Goal: Information Seeking & Learning: Compare options

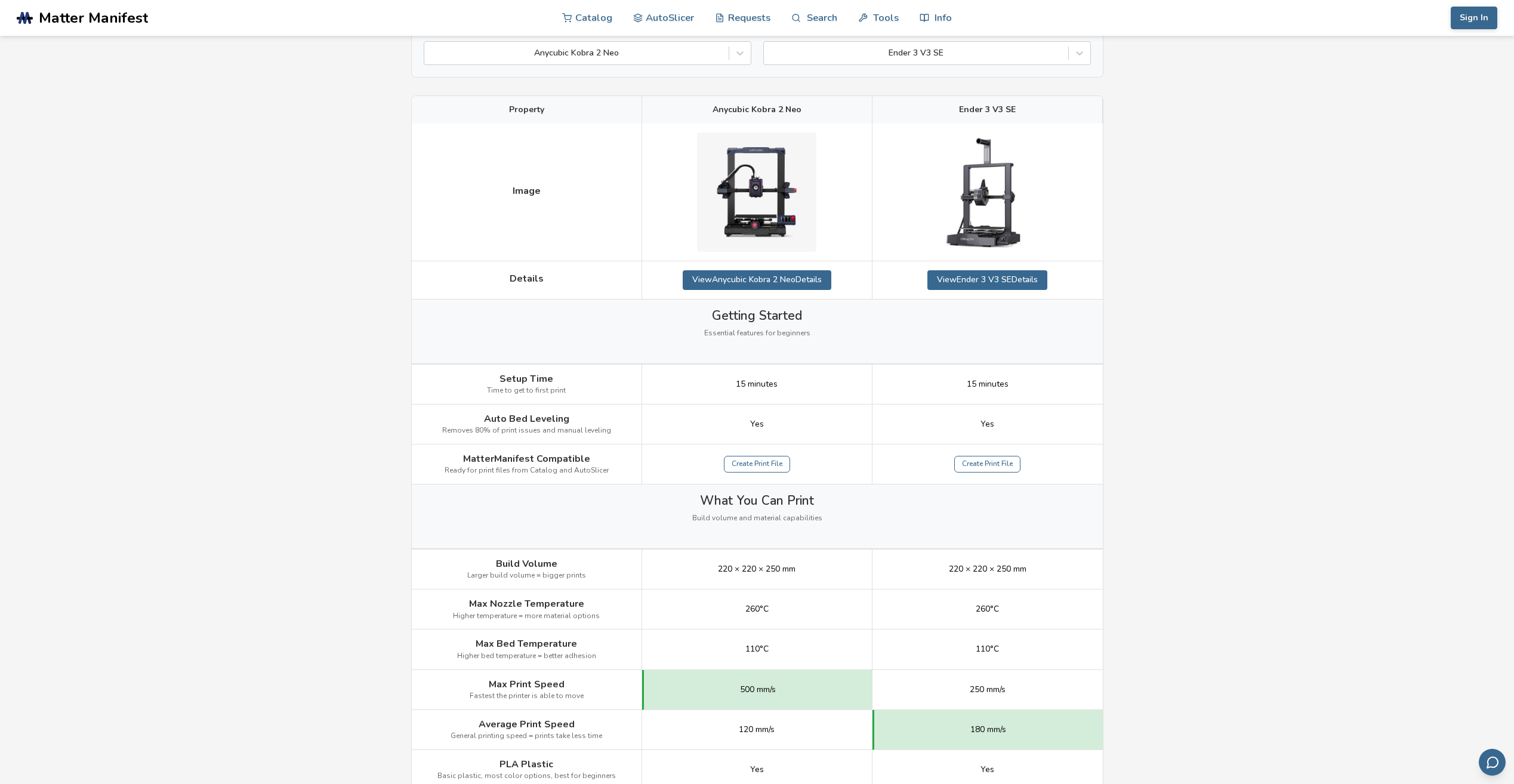
scroll to position [239, 0]
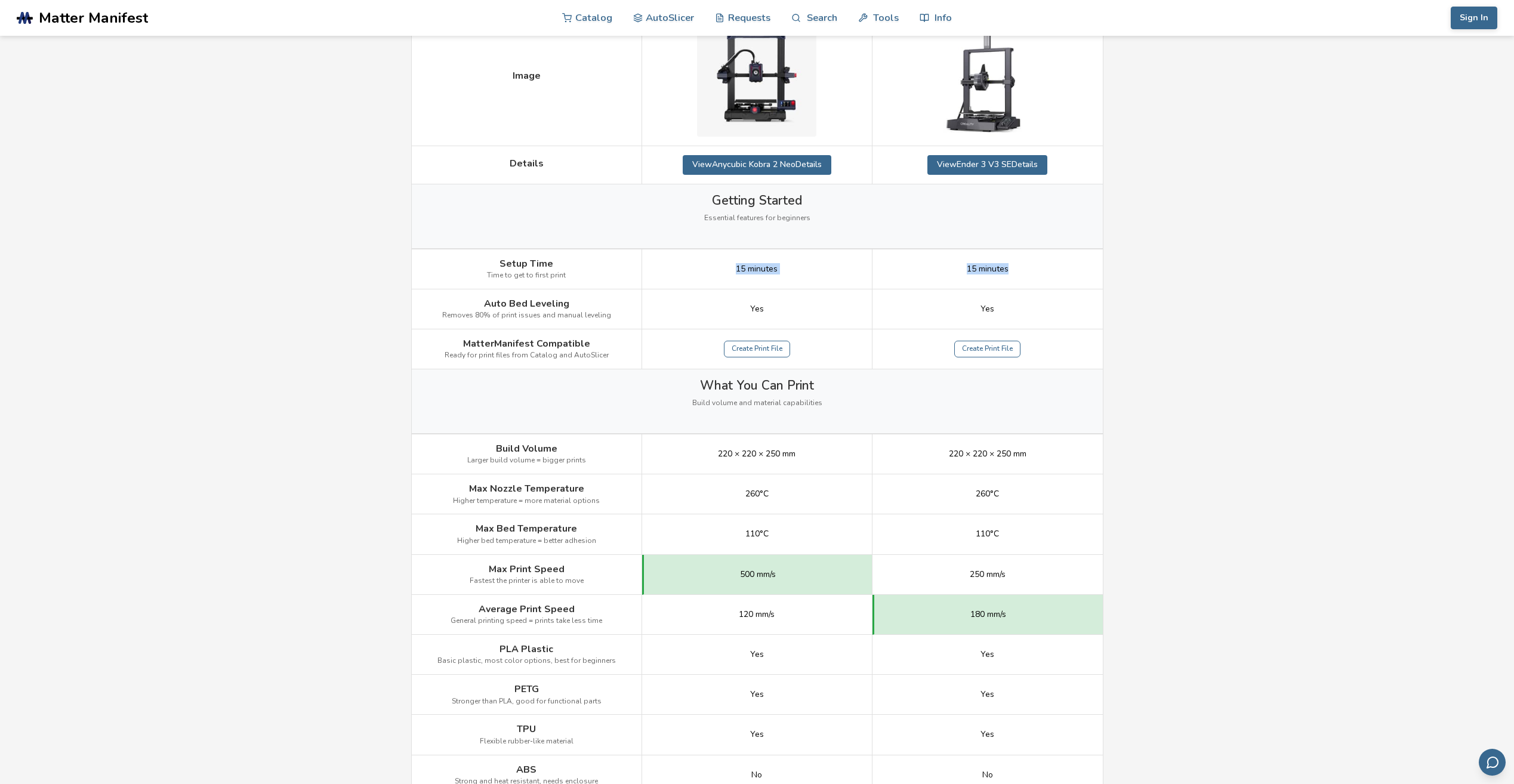
drag, startPoint x: 711, startPoint y: 267, endPoint x: 1041, endPoint y: 263, distance: 330.0
click at [0, 0] on div "Setup Time Time to get to first print 15 minutes 15 minutes" at bounding box center [0, 0] width 0 height 0
drag, startPoint x: 1041, startPoint y: 263, endPoint x: 1200, endPoint y: 303, distance: 164.0
drag, startPoint x: 737, startPoint y: 301, endPoint x: 1163, endPoint y: 313, distance: 426.2
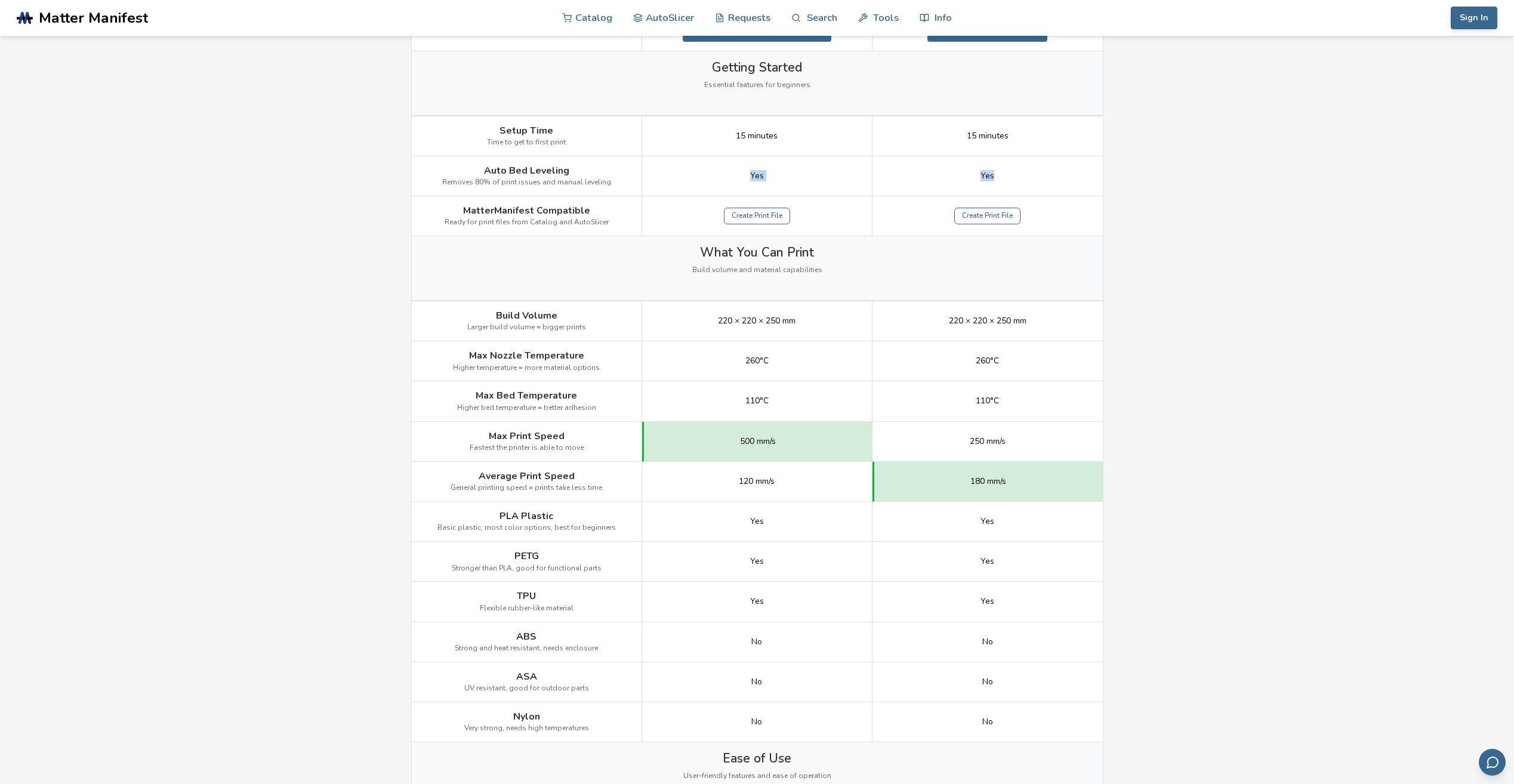
scroll to position [417, 0]
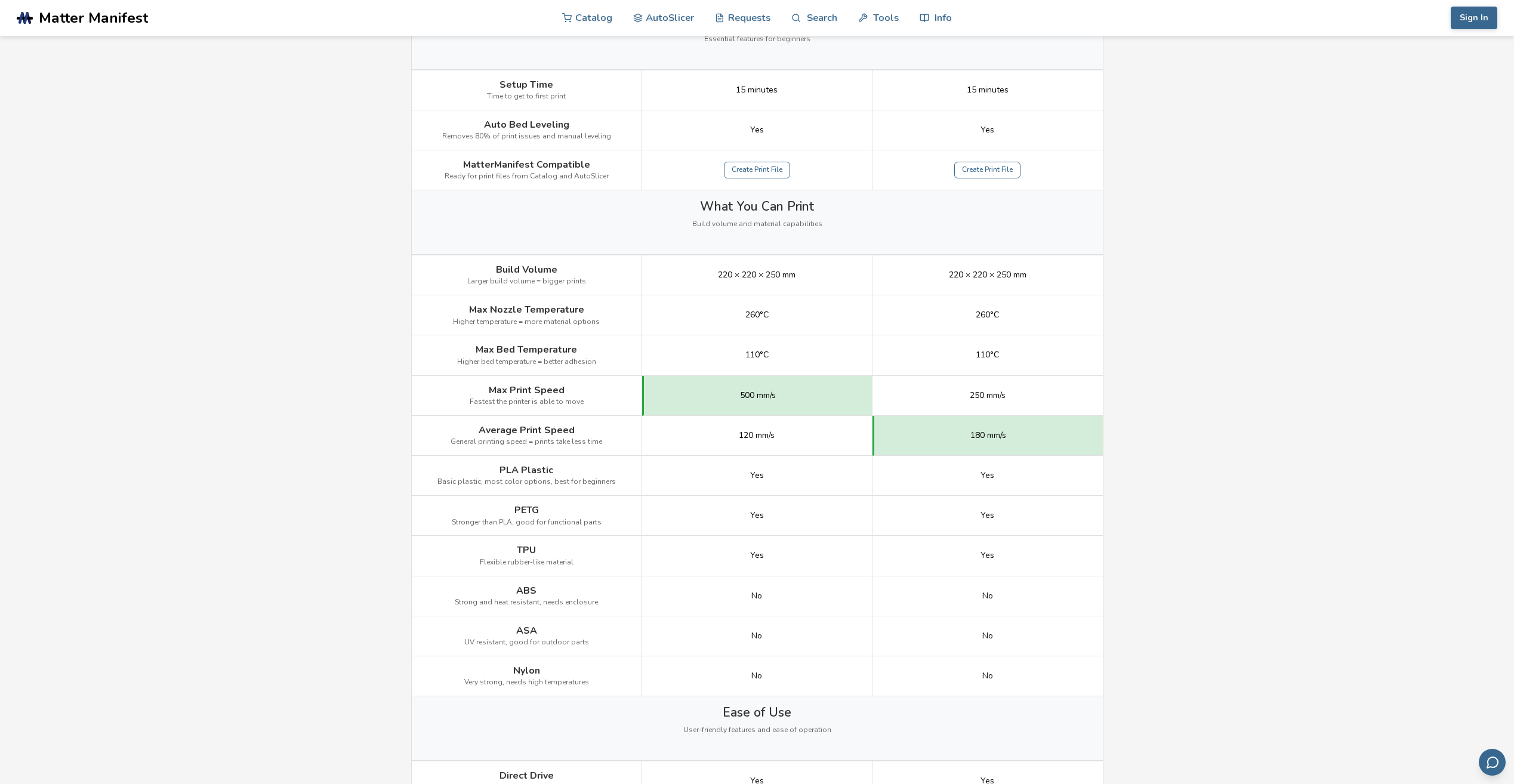
drag, startPoint x: 741, startPoint y: 270, endPoint x: 1160, endPoint y: 285, distance: 419.3
drag, startPoint x: 862, startPoint y: 313, endPoint x: 1108, endPoint y: 309, distance: 246.0
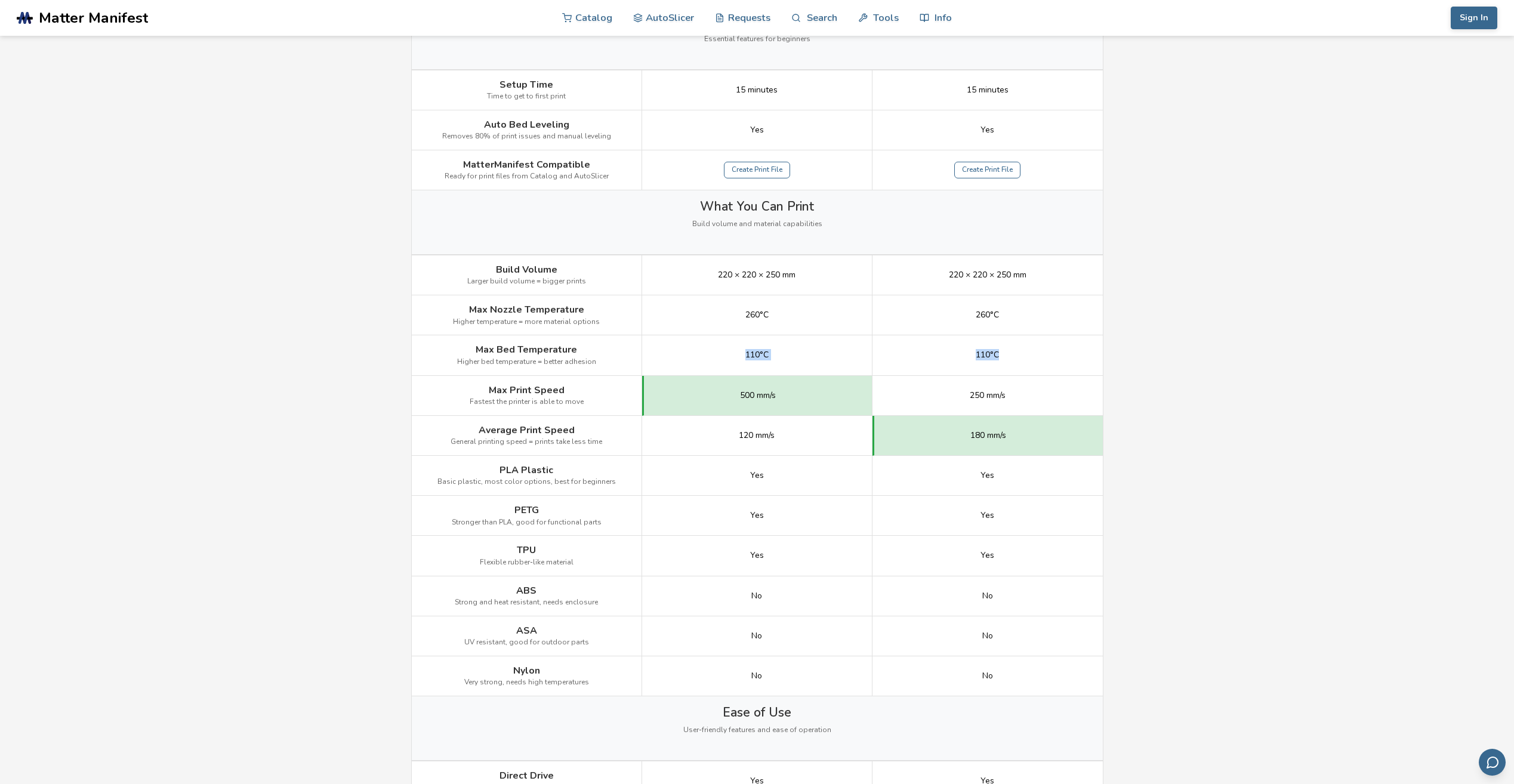
drag, startPoint x: 894, startPoint y: 348, endPoint x: 1165, endPoint y: 348, distance: 271.0
drag, startPoint x: 1165, startPoint y: 348, endPoint x: 1166, endPoint y: 391, distance: 43.0
drag, startPoint x: 730, startPoint y: 387, endPoint x: 1069, endPoint y: 388, distance: 339.0
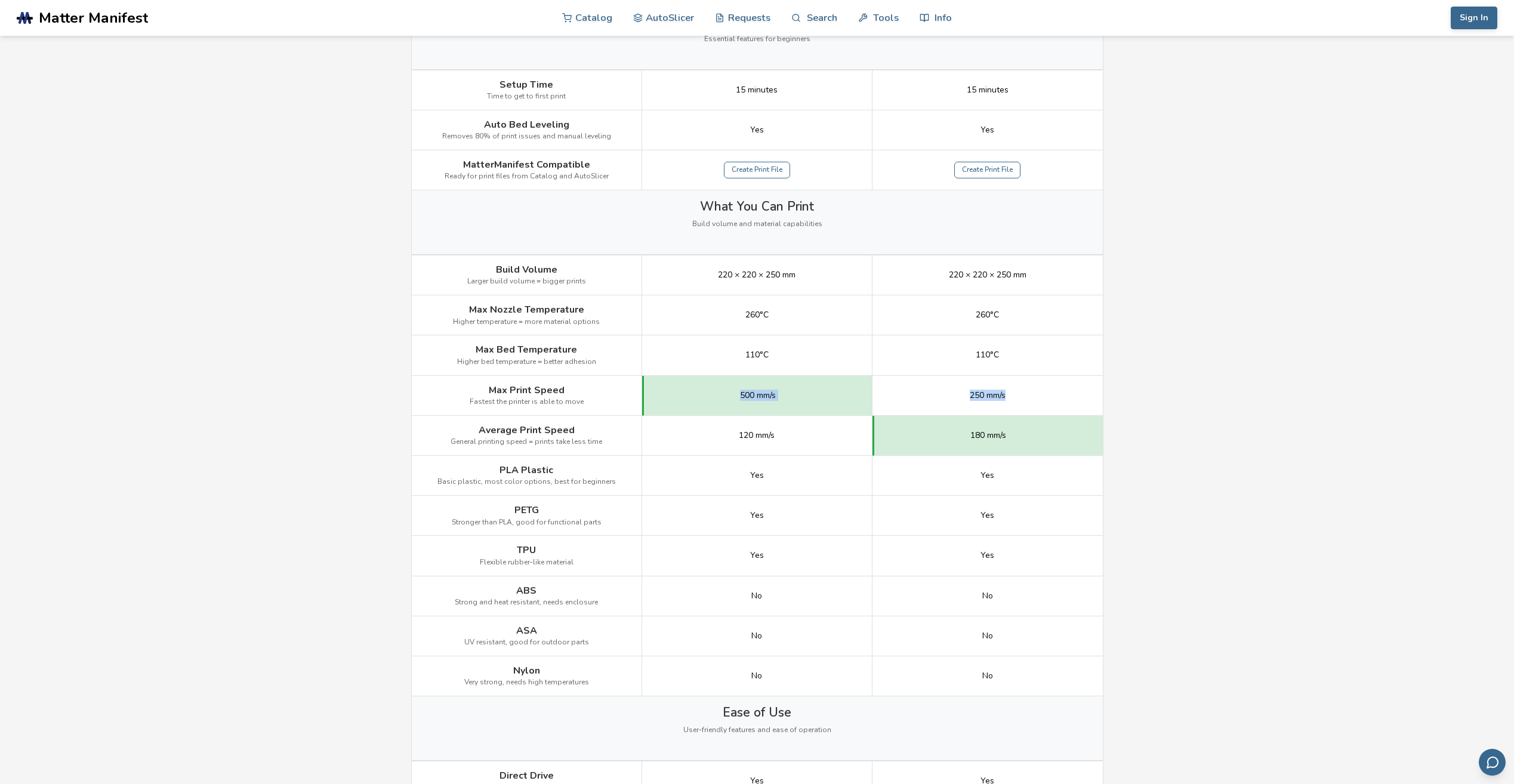
click at [0, 0] on div "Max Print Speed Fastest the printer is able to move 500 mm/s 250 mm/s" at bounding box center [0, 0] width 0 height 0
drag, startPoint x: 1069, startPoint y: 388, endPoint x: 1189, endPoint y: 425, distance: 125.6
drag, startPoint x: 808, startPoint y: 433, endPoint x: 1053, endPoint y: 428, distance: 245.1
click at [0, 0] on div "Average Print Speed General printing speed = prints take less time 120 mm/s 180…" at bounding box center [0, 0] width 0 height 0
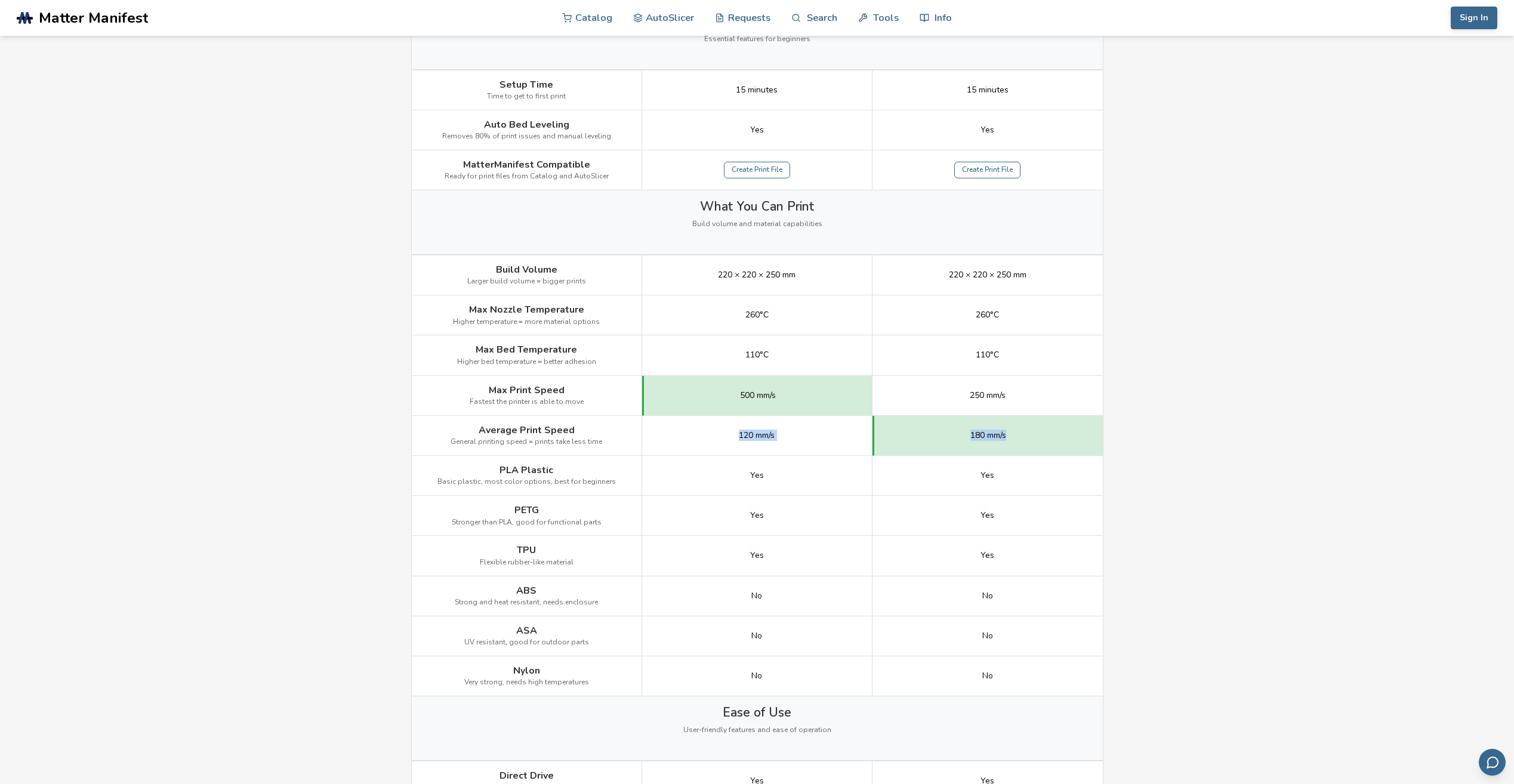
drag, startPoint x: 1053, startPoint y: 428, endPoint x: 1187, endPoint y: 444, distance: 135.0
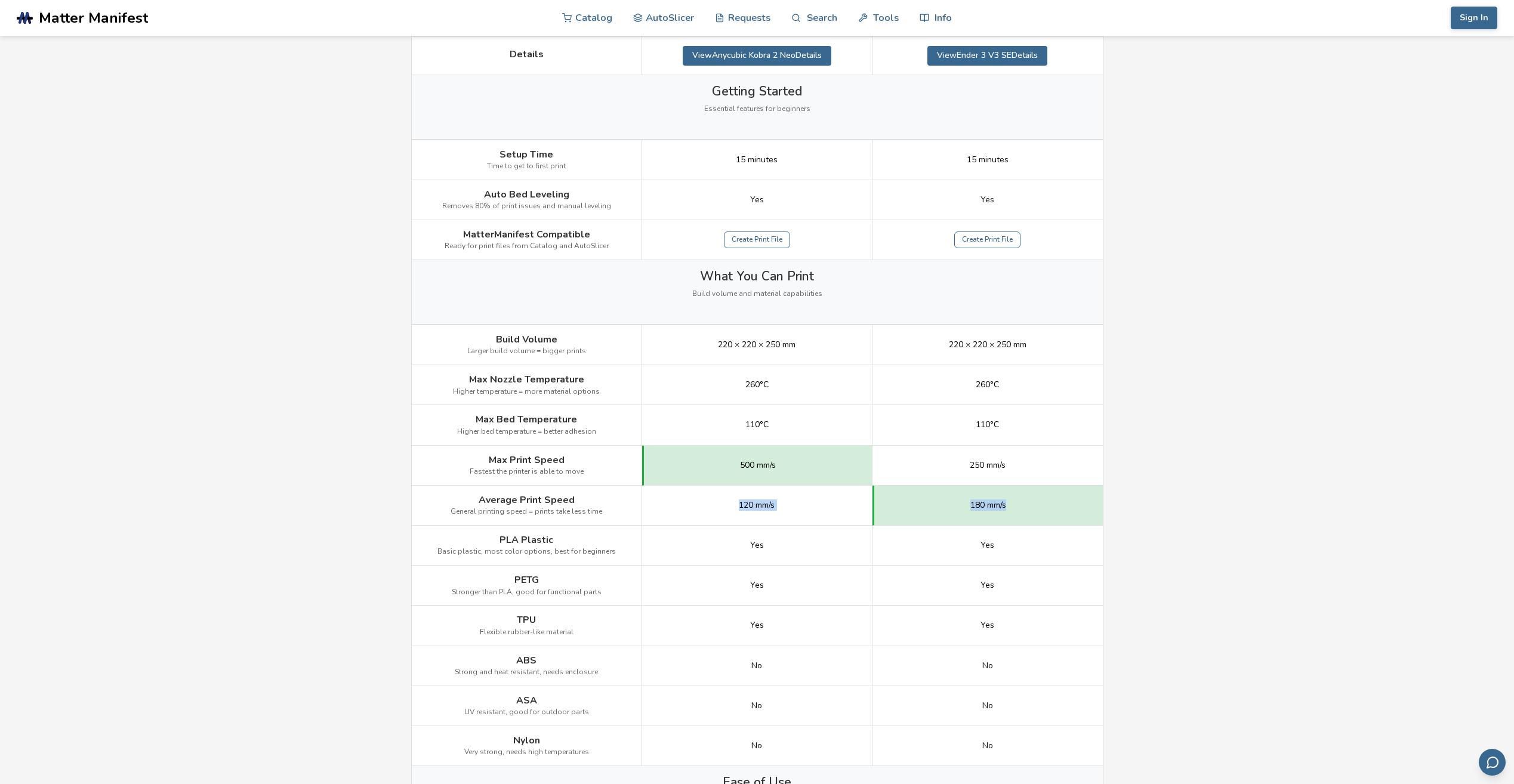
scroll to position [358, 0]
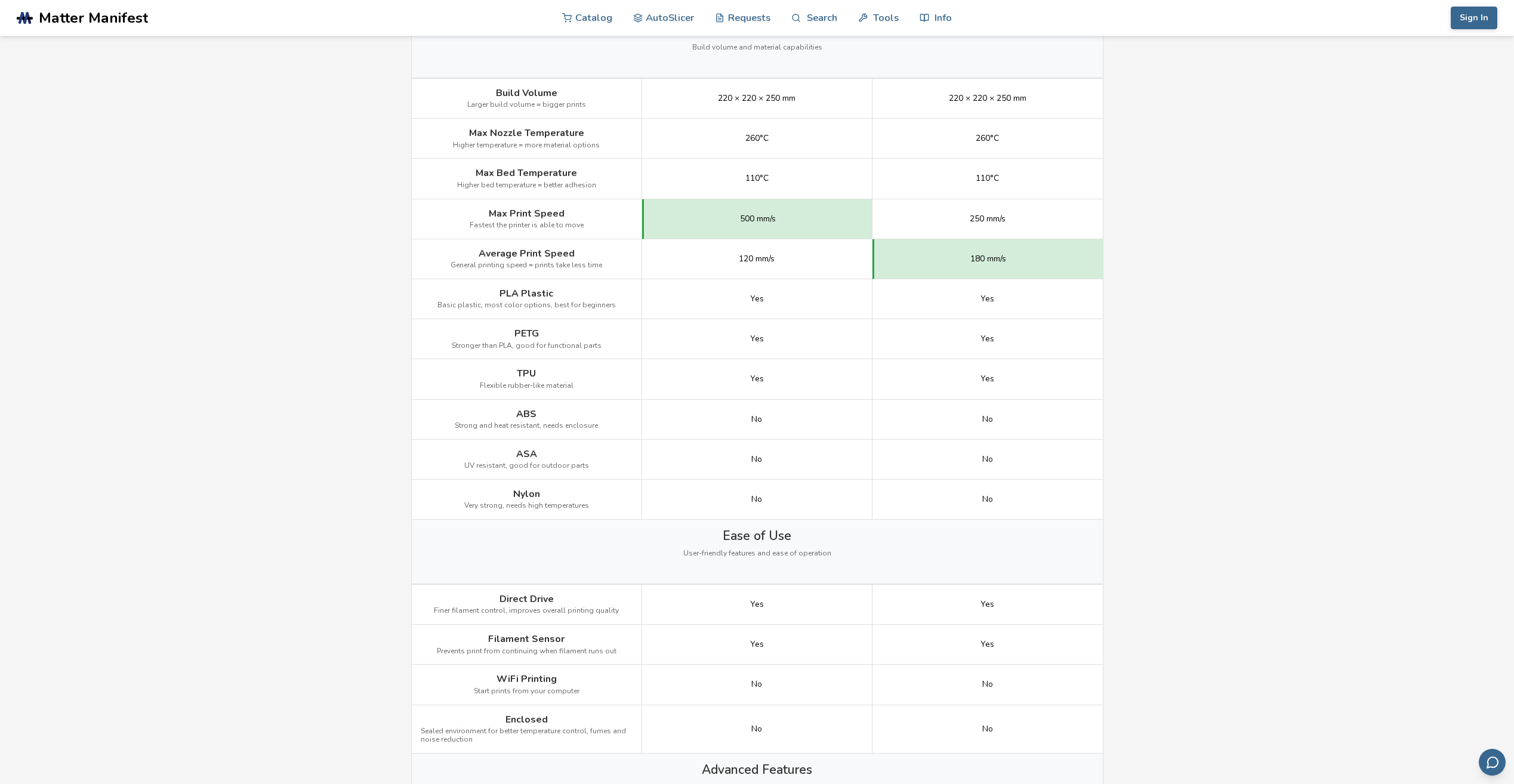
scroll to position [597, 0]
drag, startPoint x: 692, startPoint y: 298, endPoint x: 980, endPoint y: 291, distance: 288.1
click at [0, 0] on div "PLA Plastic Basic plastic, most color options, best for beginners Yes Yes" at bounding box center [0, 0] width 0 height 0
drag, startPoint x: 671, startPoint y: 336, endPoint x: 1125, endPoint y: 318, distance: 454.4
click at [1125, 318] on main "← Back to 3D Printers Anycubic Kobra 2 Neo vs Ender 3 V3 SE Is the Anycubic Kob…" at bounding box center [757, 673] width 1514 height 2539
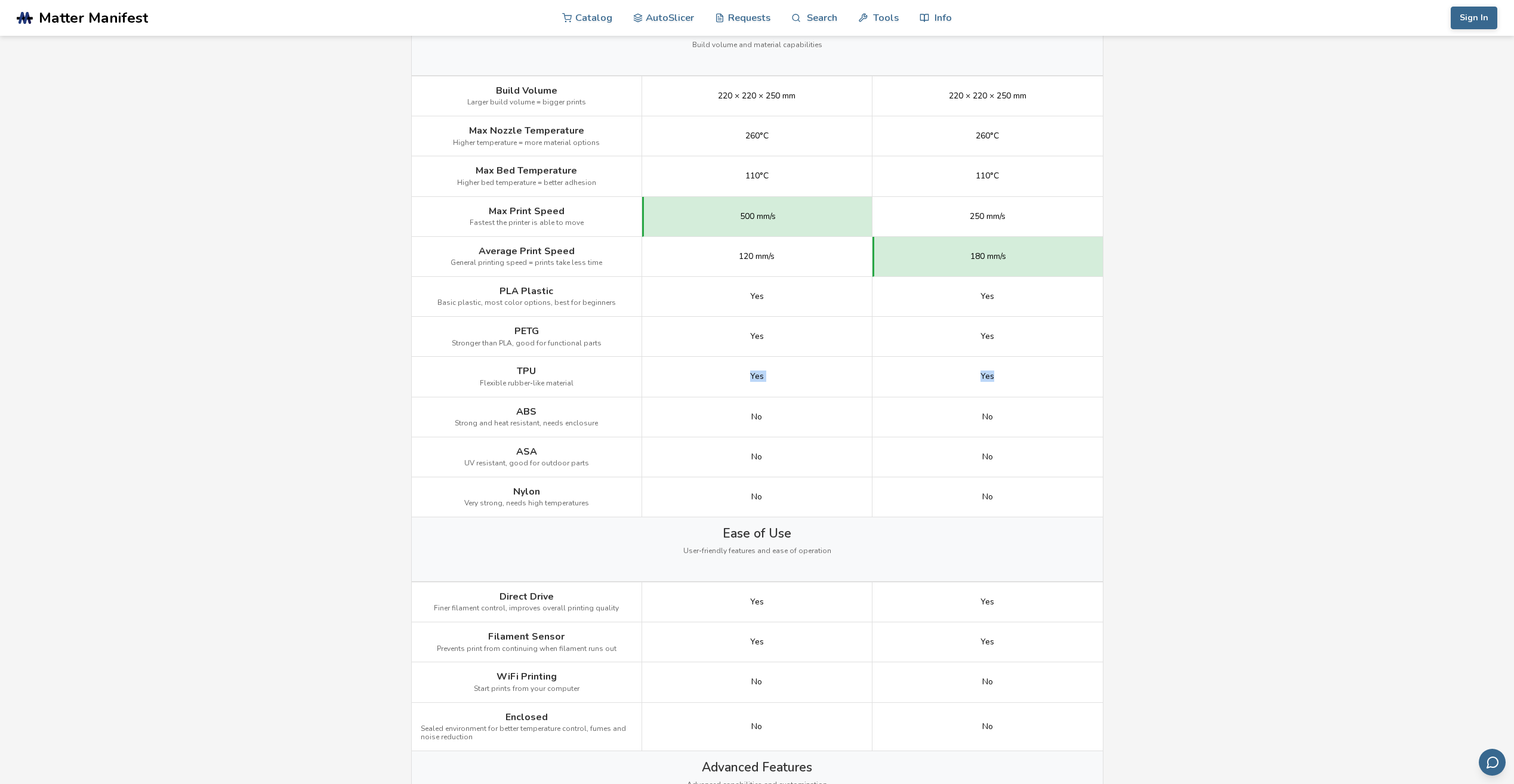
drag, startPoint x: 870, startPoint y: 369, endPoint x: 1081, endPoint y: 371, distance: 211.0
click at [0, 0] on div "TPU Flexible rubber-like material Yes Yes" at bounding box center [0, 0] width 0 height 0
drag, startPoint x: 716, startPoint y: 413, endPoint x: 1080, endPoint y: 400, distance: 364.2
click at [0, 0] on div "ABS Strong and heat resistant, needs enclosure No No" at bounding box center [0, 0] width 0 height 0
drag, startPoint x: 728, startPoint y: 462, endPoint x: 1101, endPoint y: 454, distance: 373.1
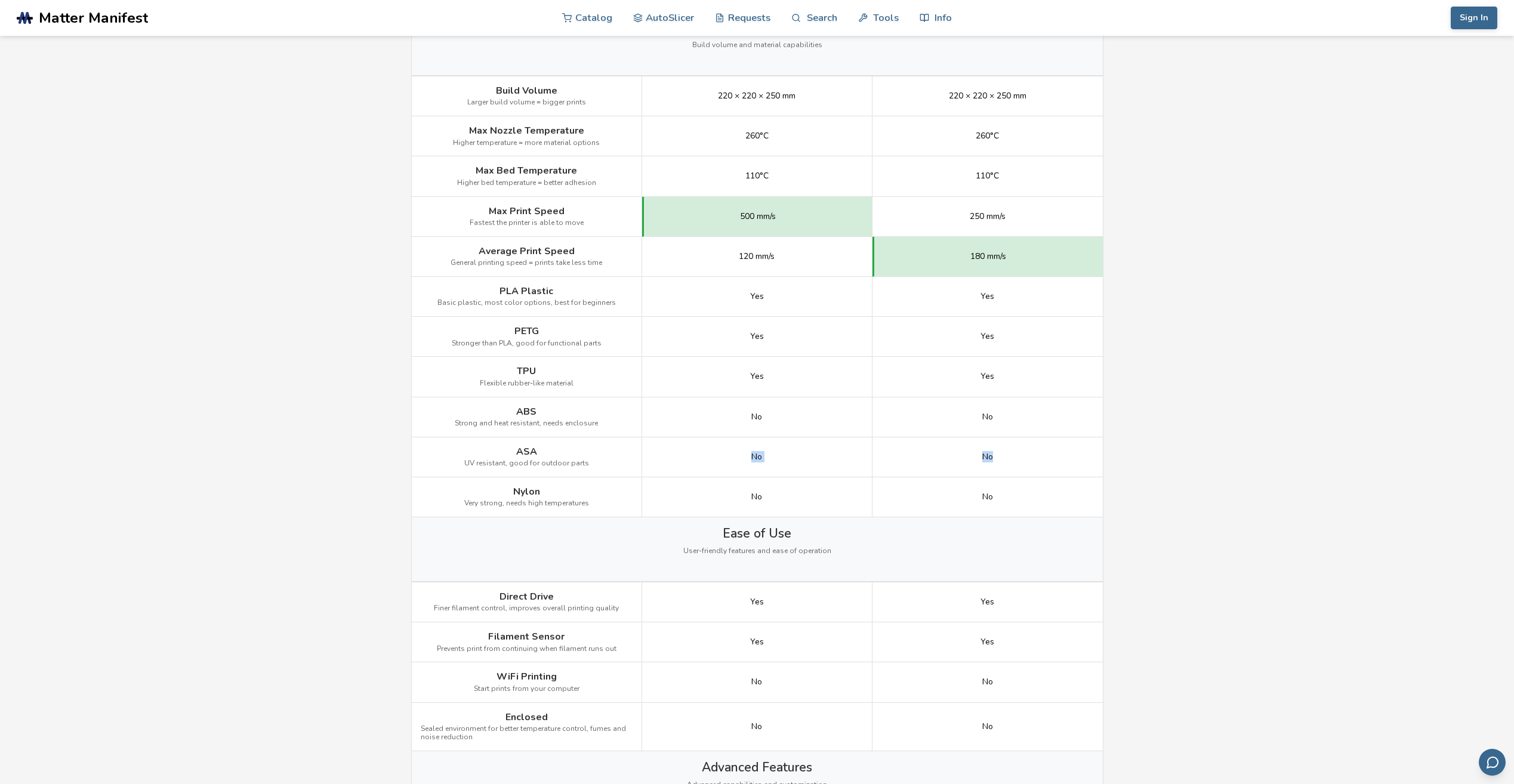
click at [1103, 454] on div "← Back to 3D Printers Anycubic Kobra 2 Neo vs Ender 3 V3 SE Is the Anycubic Kob…" at bounding box center [758, 691] width 716 height 2503
drag, startPoint x: 760, startPoint y: 489, endPoint x: 1128, endPoint y: 491, distance: 368.0
click at [1128, 491] on main "← Back to 3D Printers Anycubic Kobra 2 Neo vs Ender 3 V3 SE Is the Anycubic Kob…" at bounding box center [757, 673] width 1514 height 2539
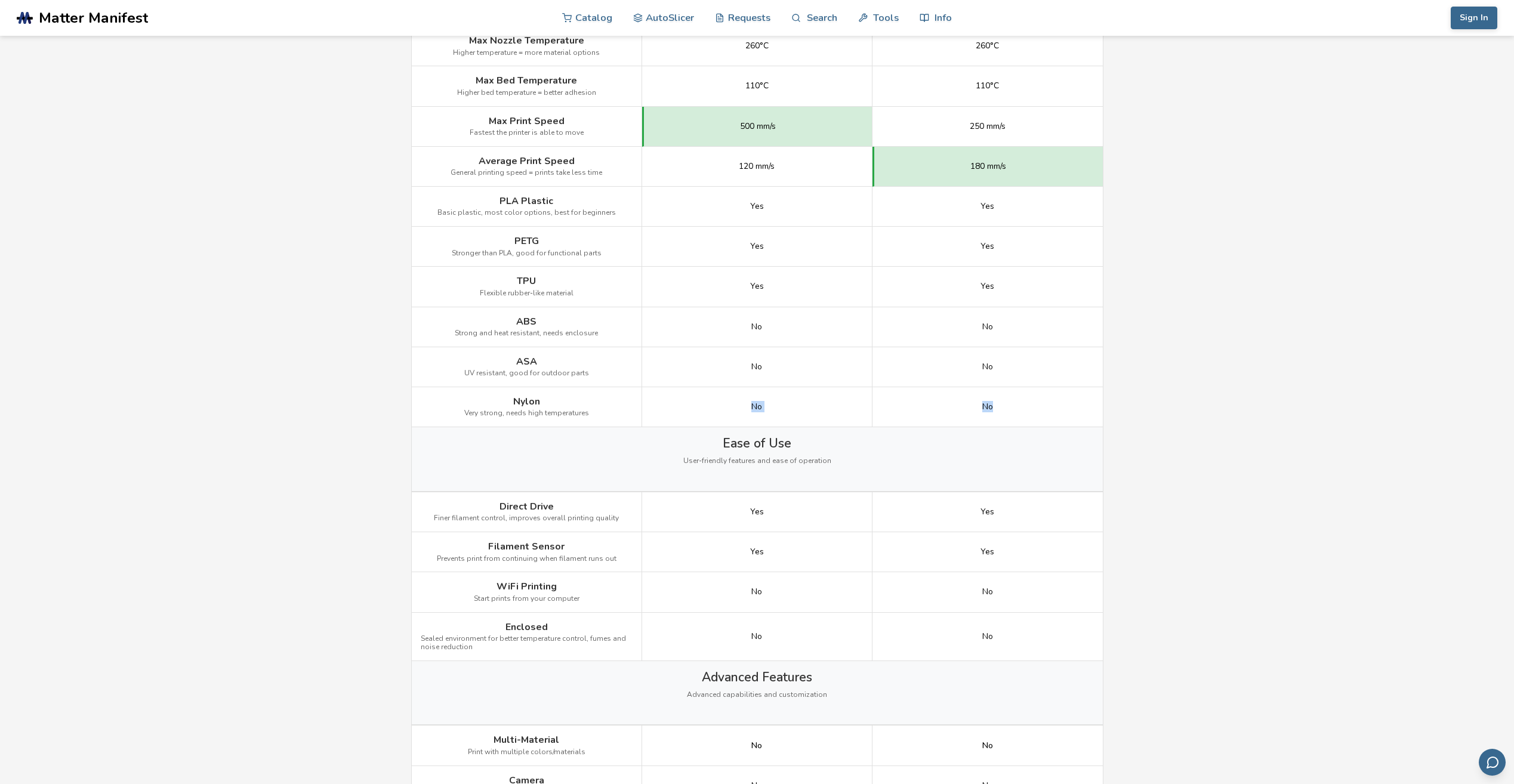
scroll to position [775, 0]
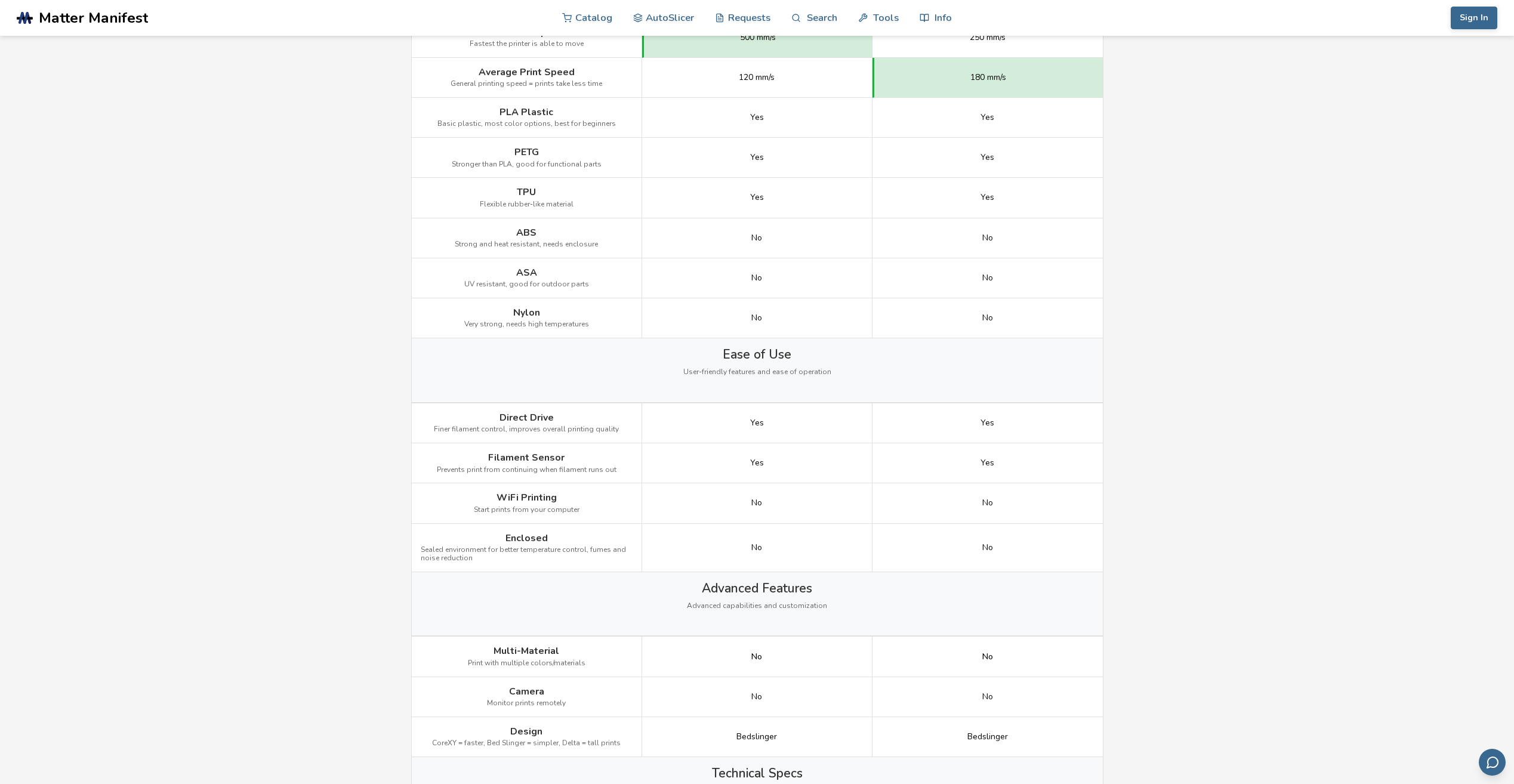
click at [1209, 450] on main "← Back to 3D Printers Anycubic Kobra 2 Neo vs Ender 3 V3 SE Is the Anycubic Kob…" at bounding box center [757, 494] width 1514 height 2539
drag, startPoint x: 704, startPoint y: 467, endPoint x: 1072, endPoint y: 462, distance: 368.0
click at [0, 0] on div "Filament Sensor Prevents print from continuing when filament runs out Yes Yes" at bounding box center [0, 0] width 0 height 0
drag, startPoint x: 762, startPoint y: 500, endPoint x: 1108, endPoint y: 511, distance: 346.2
click at [1108, 511] on div "← Back to 3D Printers Anycubic Kobra 2 Neo vs Ender 3 V3 SE Is the Anycubic Kob…" at bounding box center [758, 511] width 716 height 2503
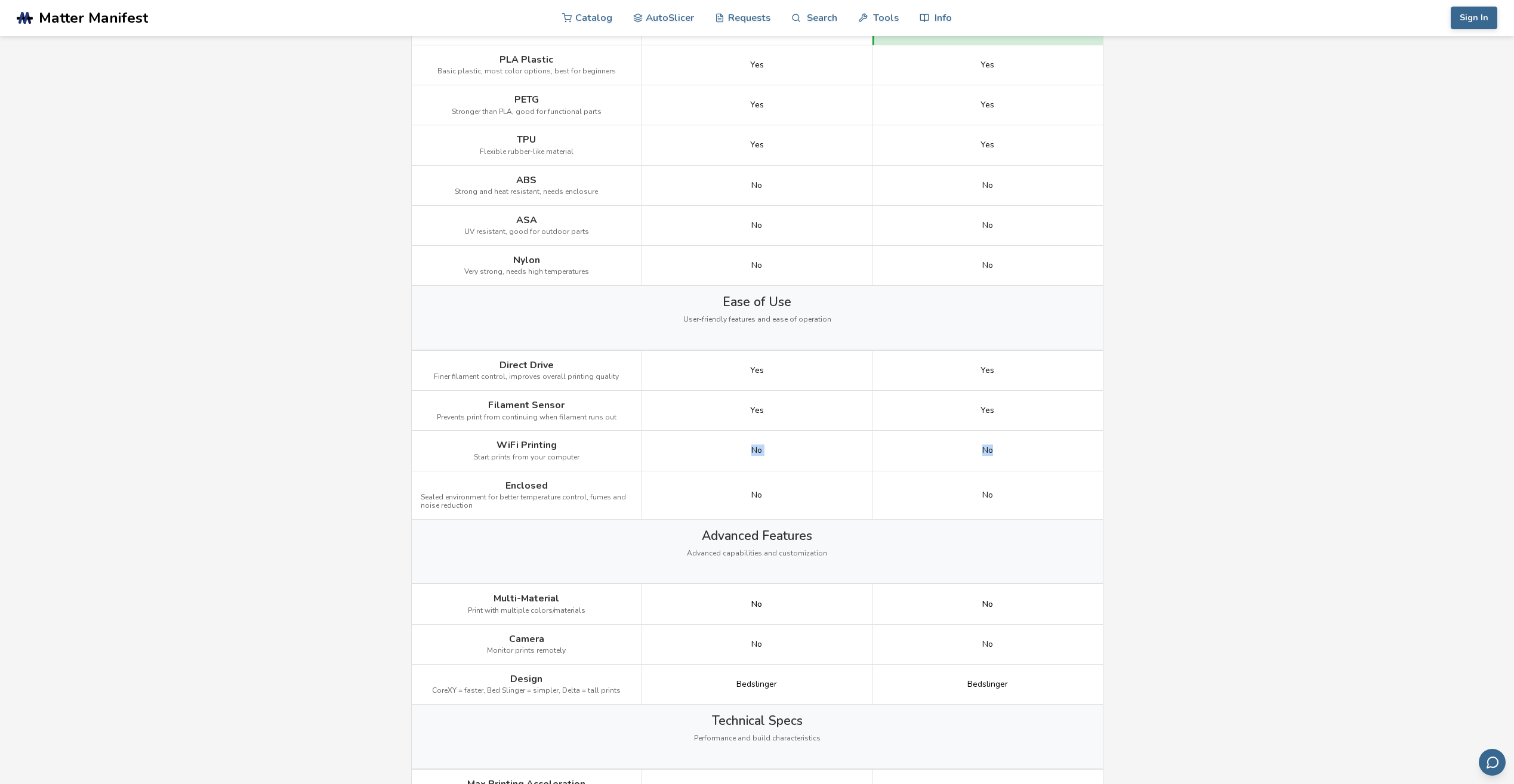
scroll to position [835, 0]
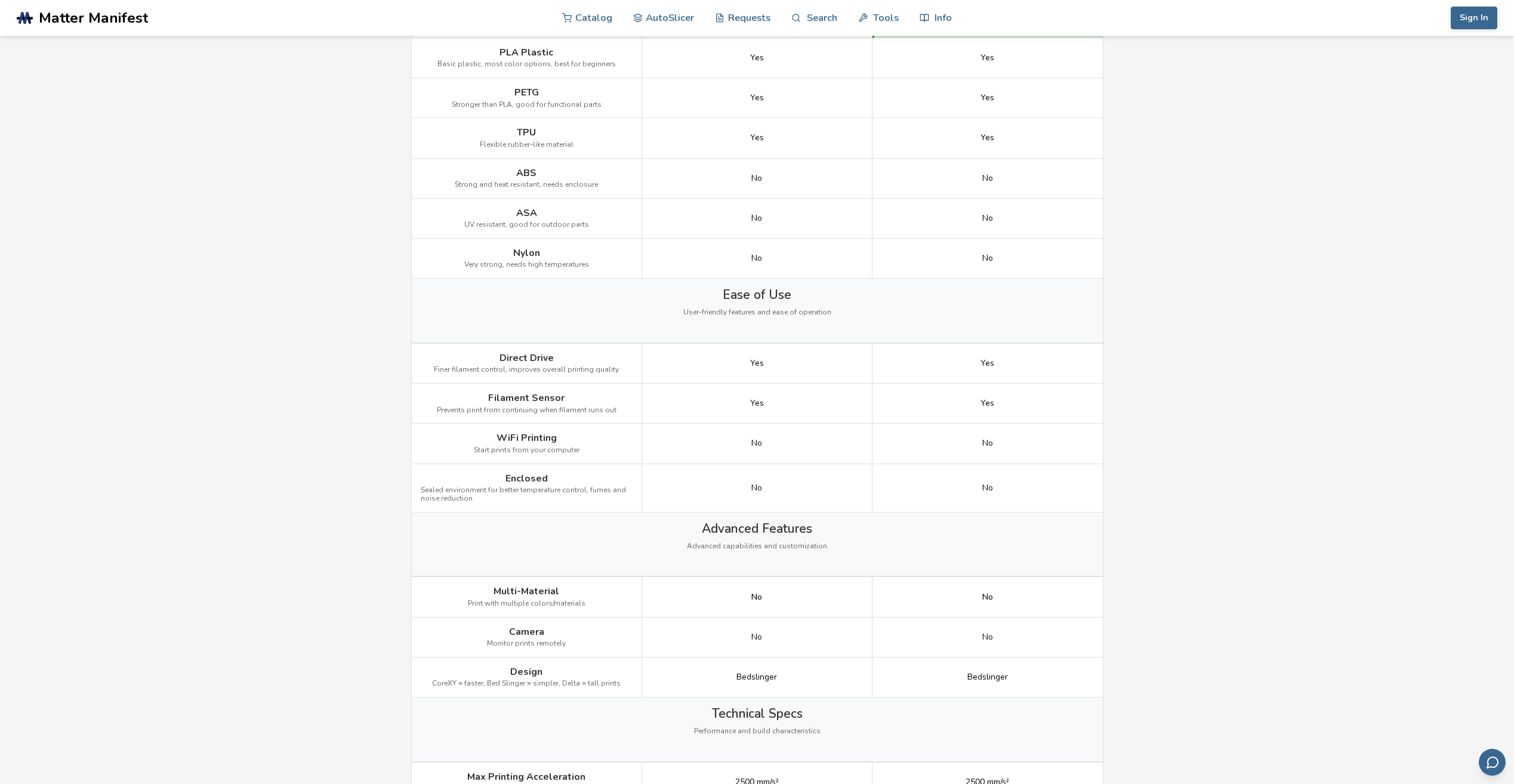
click at [1250, 519] on main "← Back to 3D Printers Anycubic Kobra 2 Neo vs Ender 3 V3 SE Is the Anycubic Kob…" at bounding box center [757, 434] width 1514 height 2539
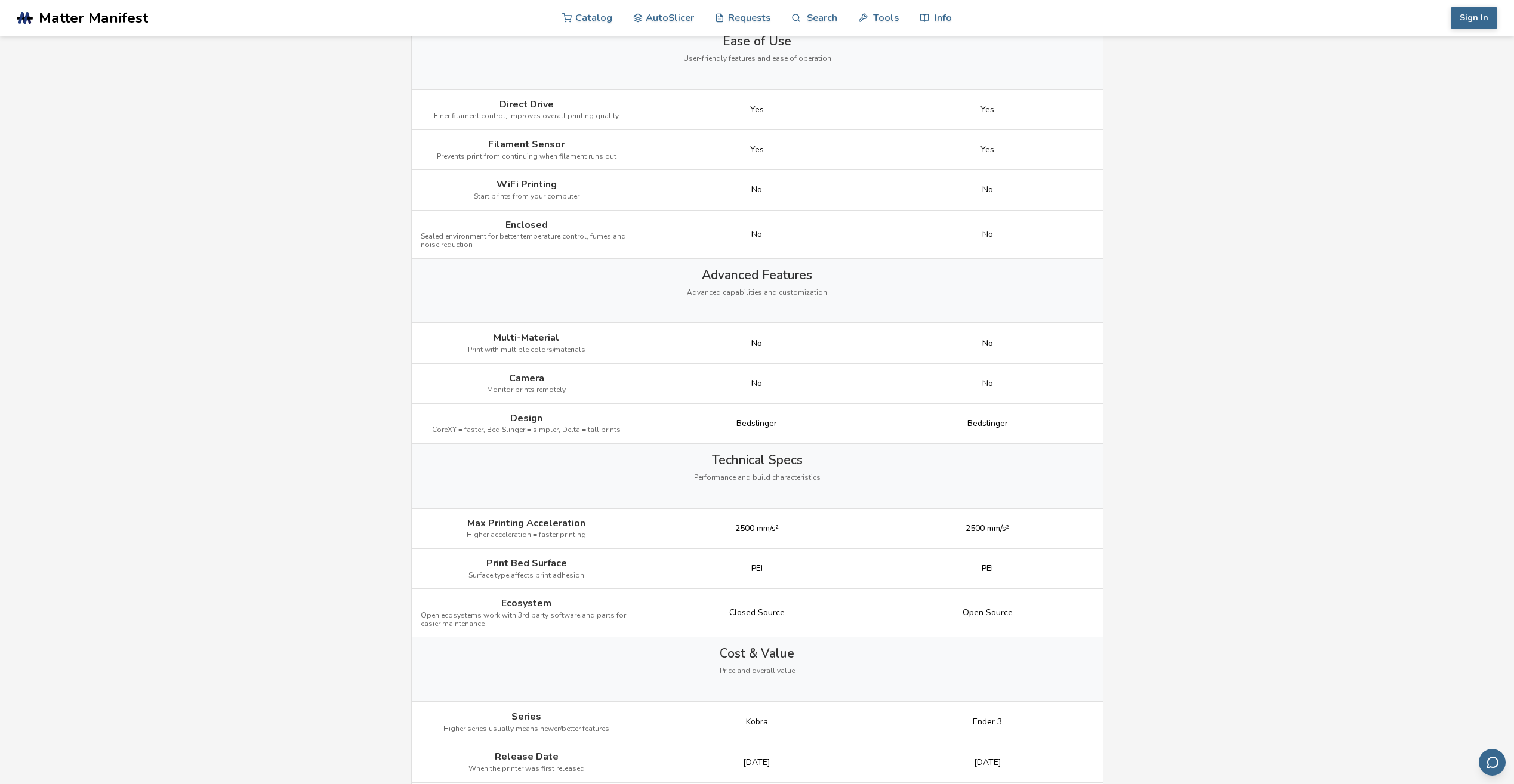
scroll to position [1133, 0]
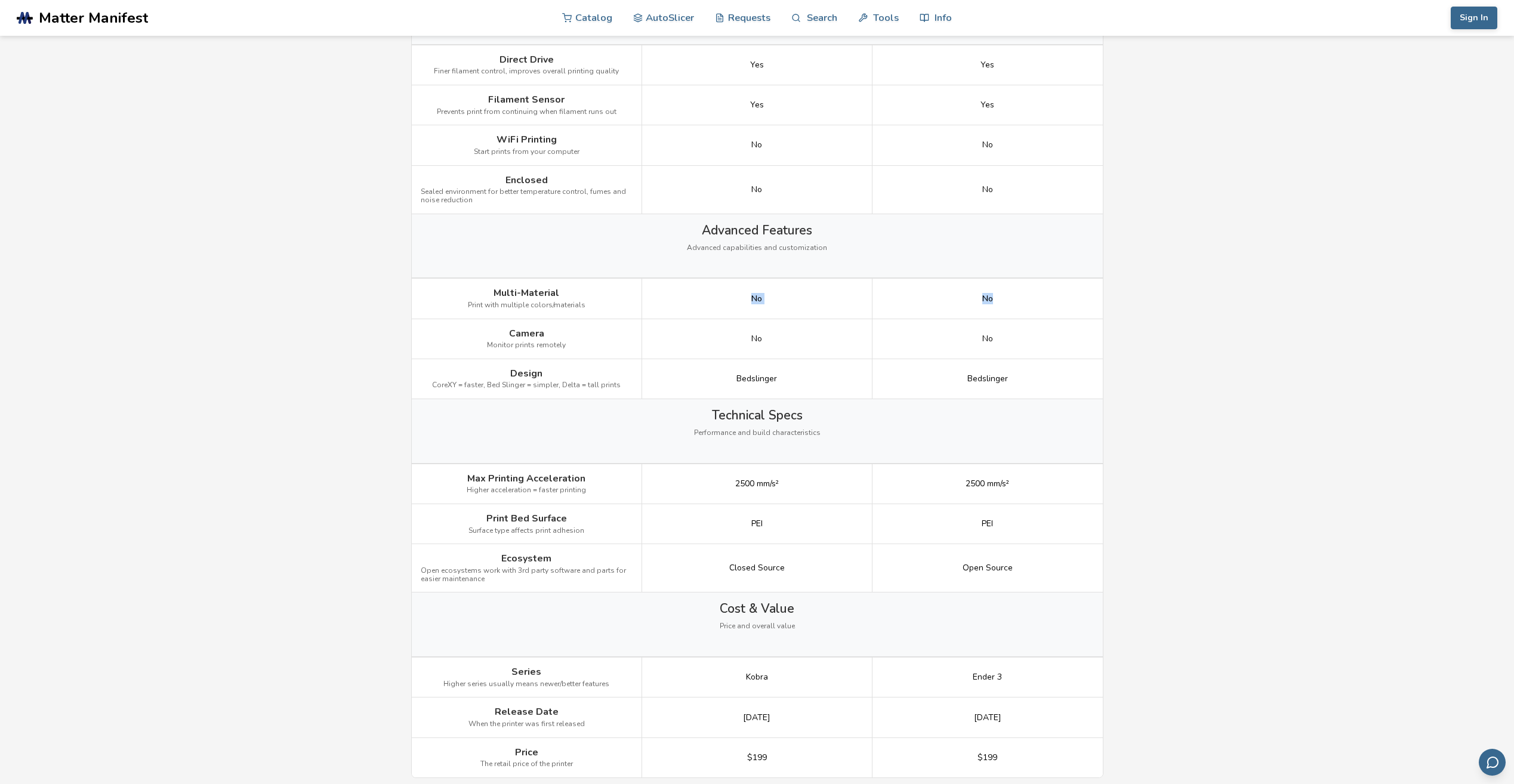
drag, startPoint x: 723, startPoint y: 297, endPoint x: 1251, endPoint y: 283, distance: 528.2
click at [1251, 283] on main "← Back to 3D Printers Anycubic Kobra 2 Neo vs Ender 3 V3 SE Is the Anycubic Kob…" at bounding box center [757, 136] width 1514 height 2539
drag, startPoint x: 948, startPoint y: 329, endPoint x: 1251, endPoint y: 331, distance: 303.0
click at [1251, 331] on main "← Back to 3D Printers Anycubic Kobra 2 Neo vs Ender 3 V3 SE Is the Anycubic Kob…" at bounding box center [757, 136] width 1514 height 2539
drag, startPoint x: 862, startPoint y: 369, endPoint x: 1241, endPoint y: 367, distance: 379.0
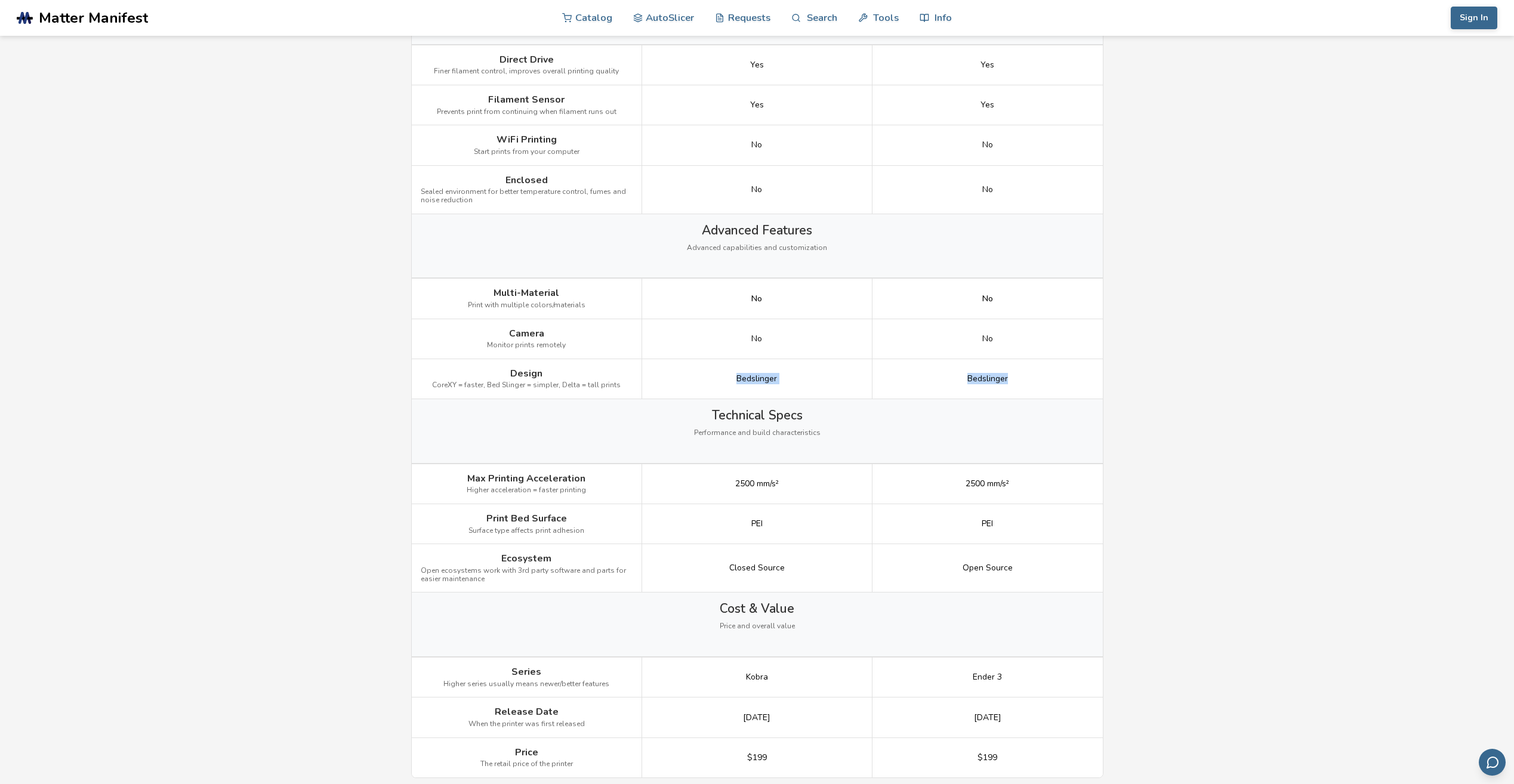
click at [1241, 367] on main "← Back to 3D Printers Anycubic Kobra 2 Neo vs Ender 3 V3 SE Is the Anycubic Kob…" at bounding box center [757, 136] width 1514 height 2539
drag, startPoint x: 653, startPoint y: 479, endPoint x: 1071, endPoint y: 473, distance: 418.0
click at [0, 0] on div "Max Printing Acceleration Higher acceleration = faster printing 2500 mm/s² 2500…" at bounding box center [0, 0] width 0 height 0
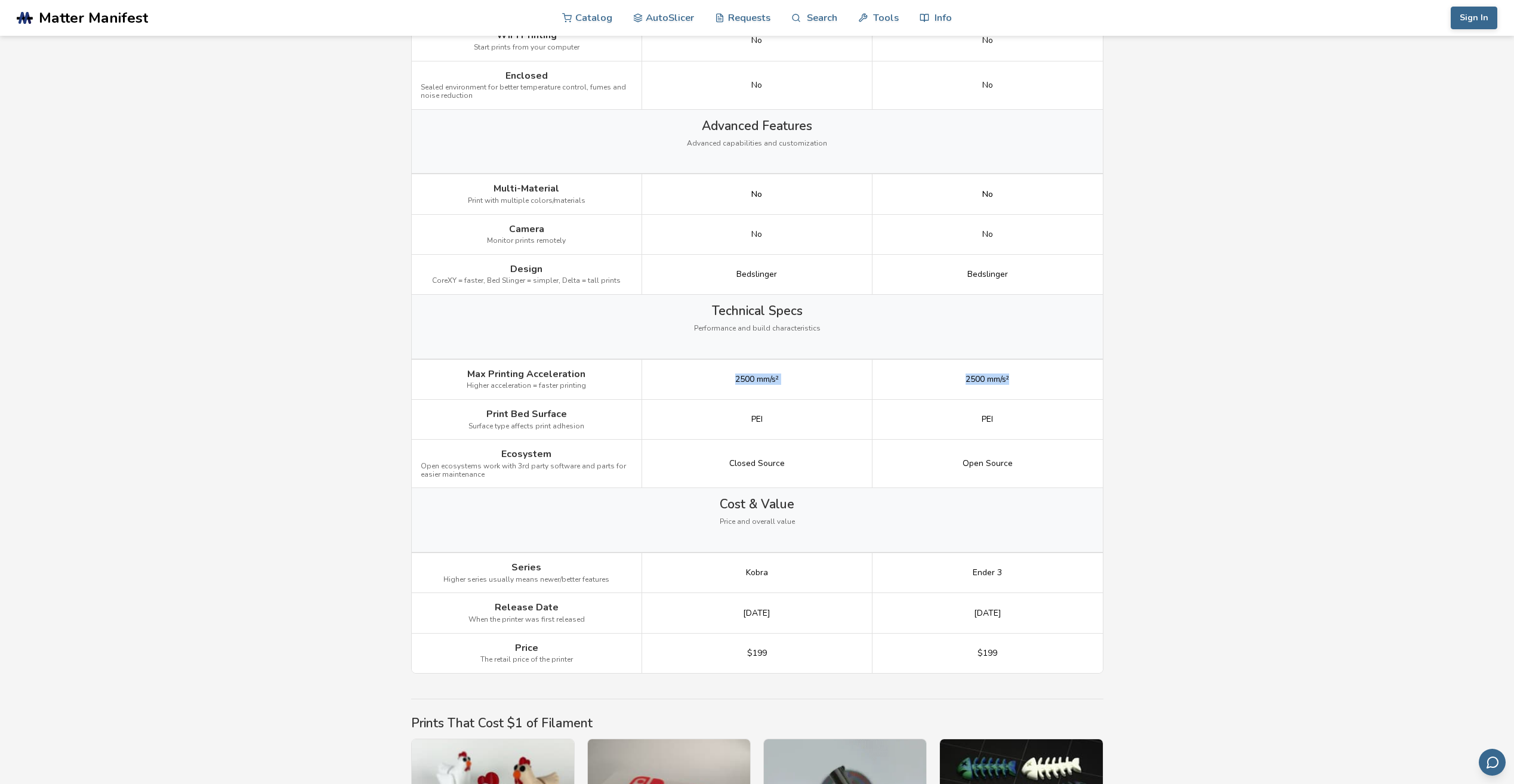
scroll to position [1313, 0]
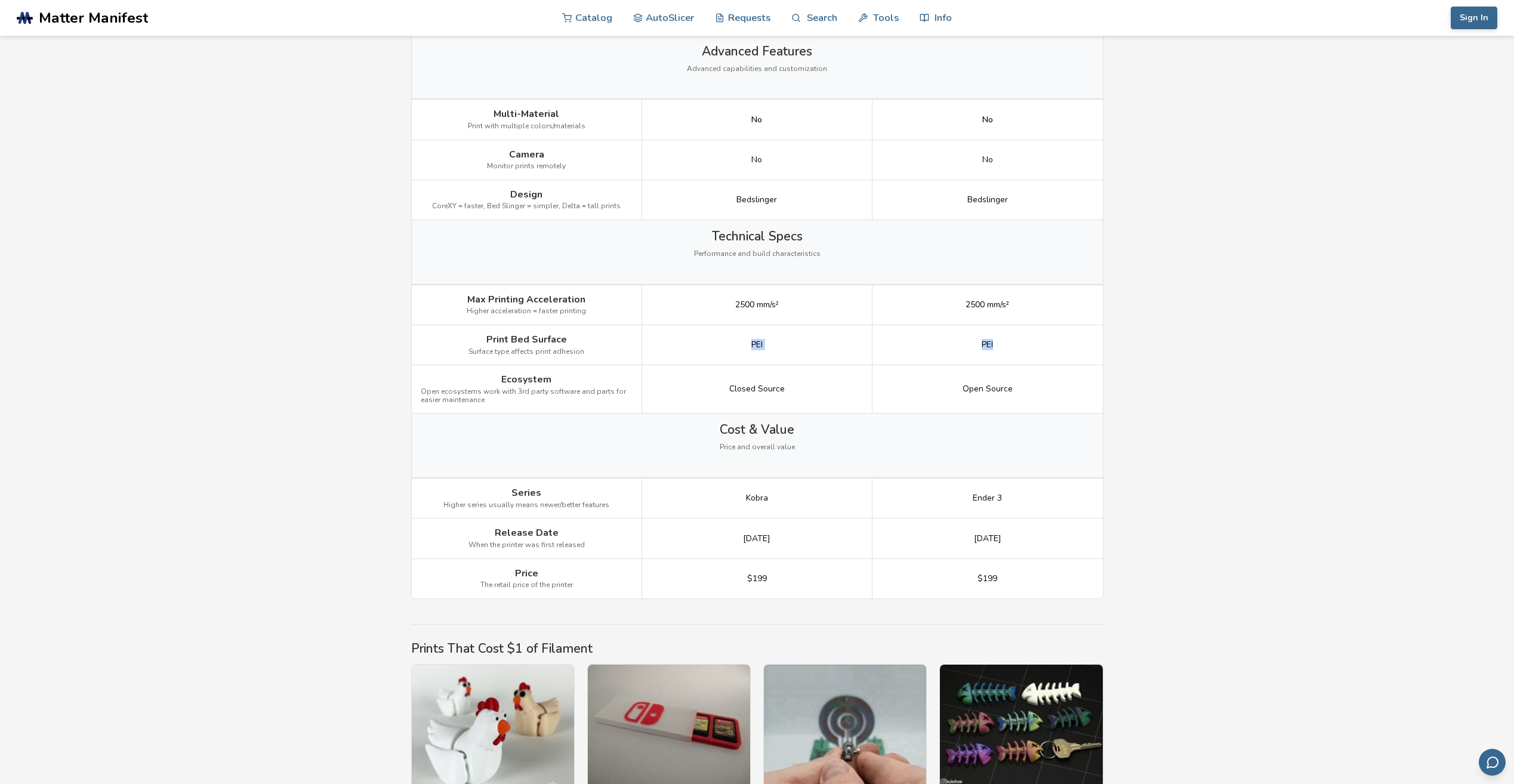
drag, startPoint x: 683, startPoint y: 345, endPoint x: 1177, endPoint y: 345, distance: 494.0
drag, startPoint x: 791, startPoint y: 402, endPoint x: 1209, endPoint y: 377, distance: 418.7
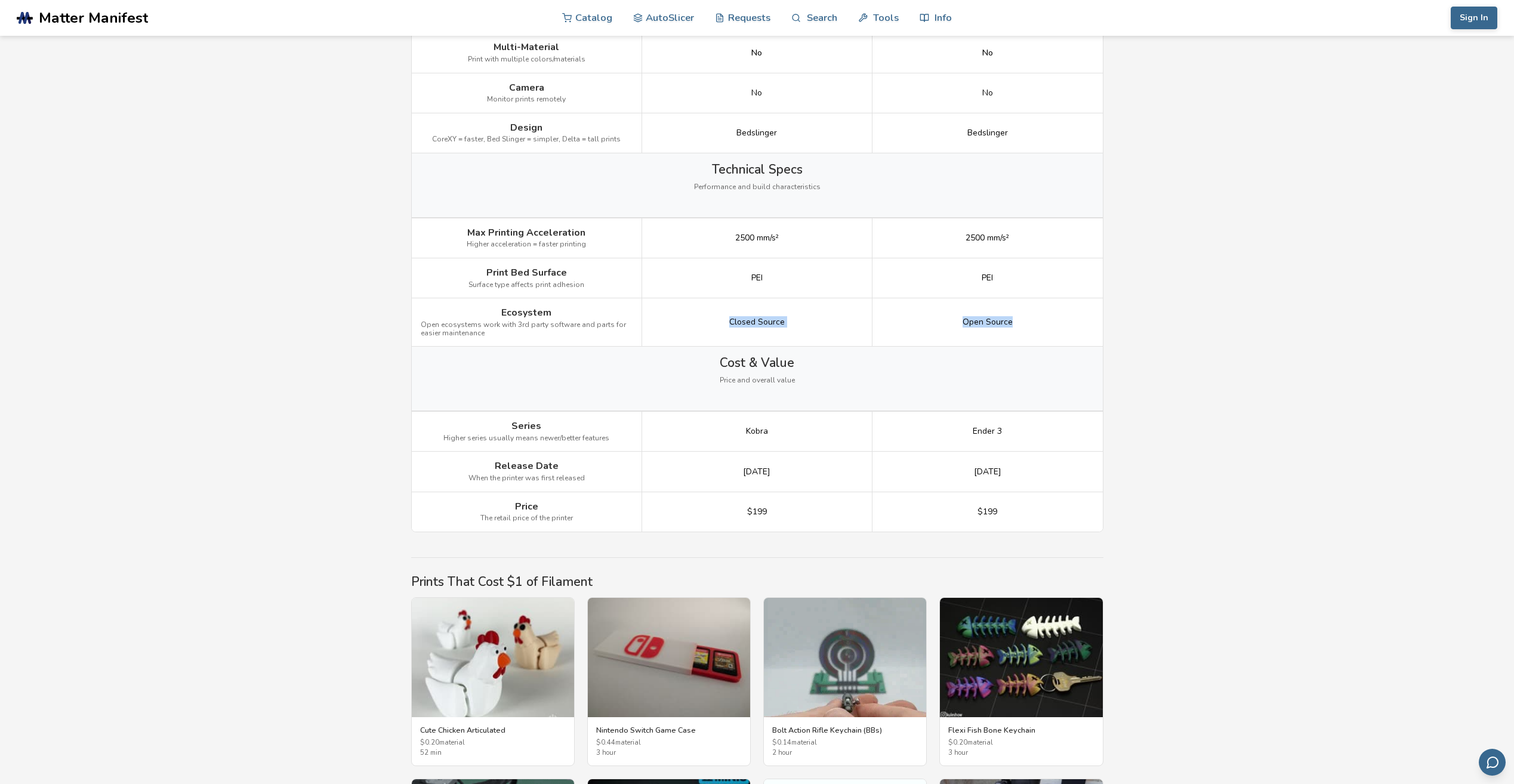
scroll to position [1431, 0]
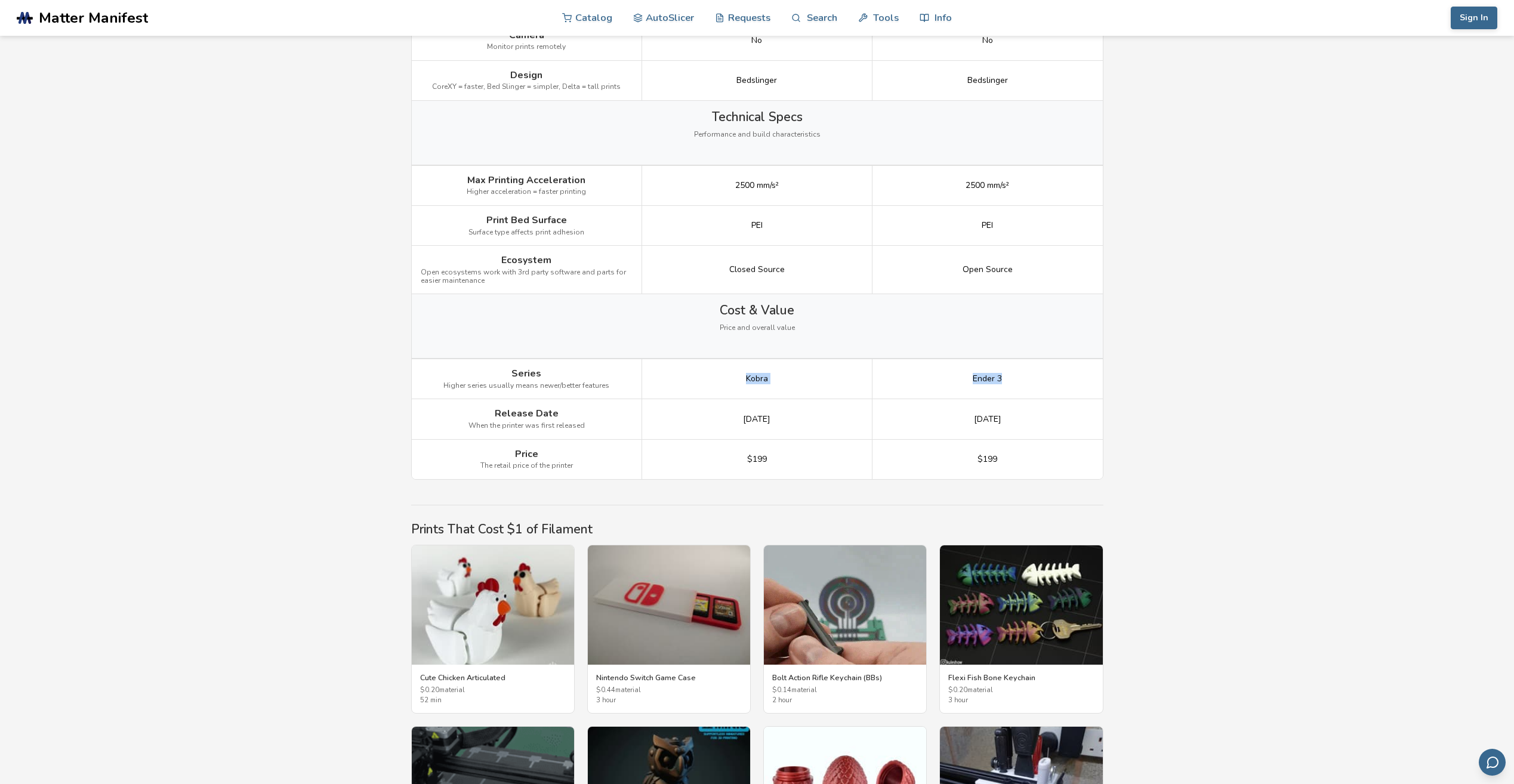
drag, startPoint x: 955, startPoint y: 375, endPoint x: 1248, endPoint y: 371, distance: 293.0
drag, startPoint x: 701, startPoint y: 416, endPoint x: 1144, endPoint y: 401, distance: 443.3
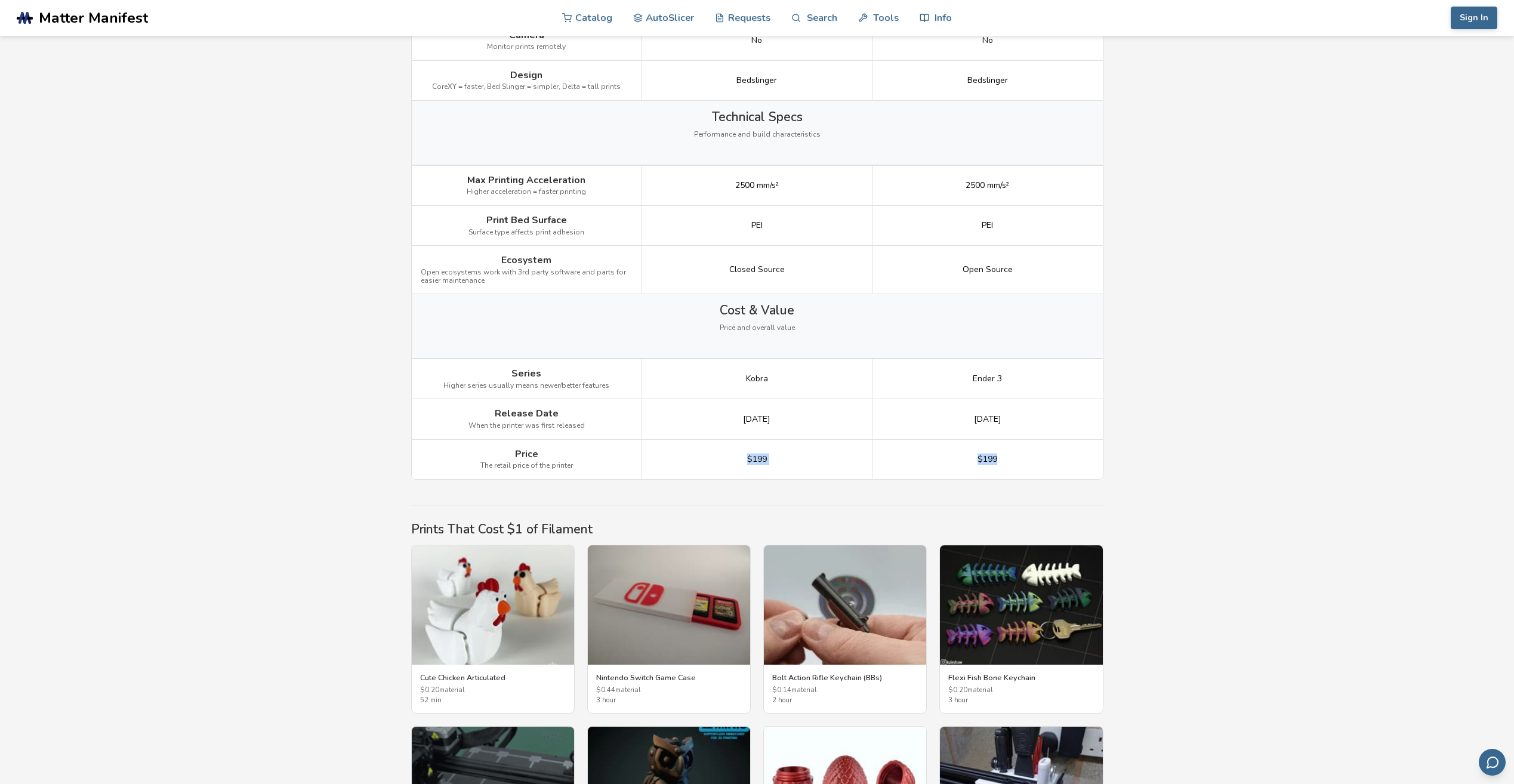
drag, startPoint x: 1000, startPoint y: 462, endPoint x: 1100, endPoint y: 459, distance: 100.0
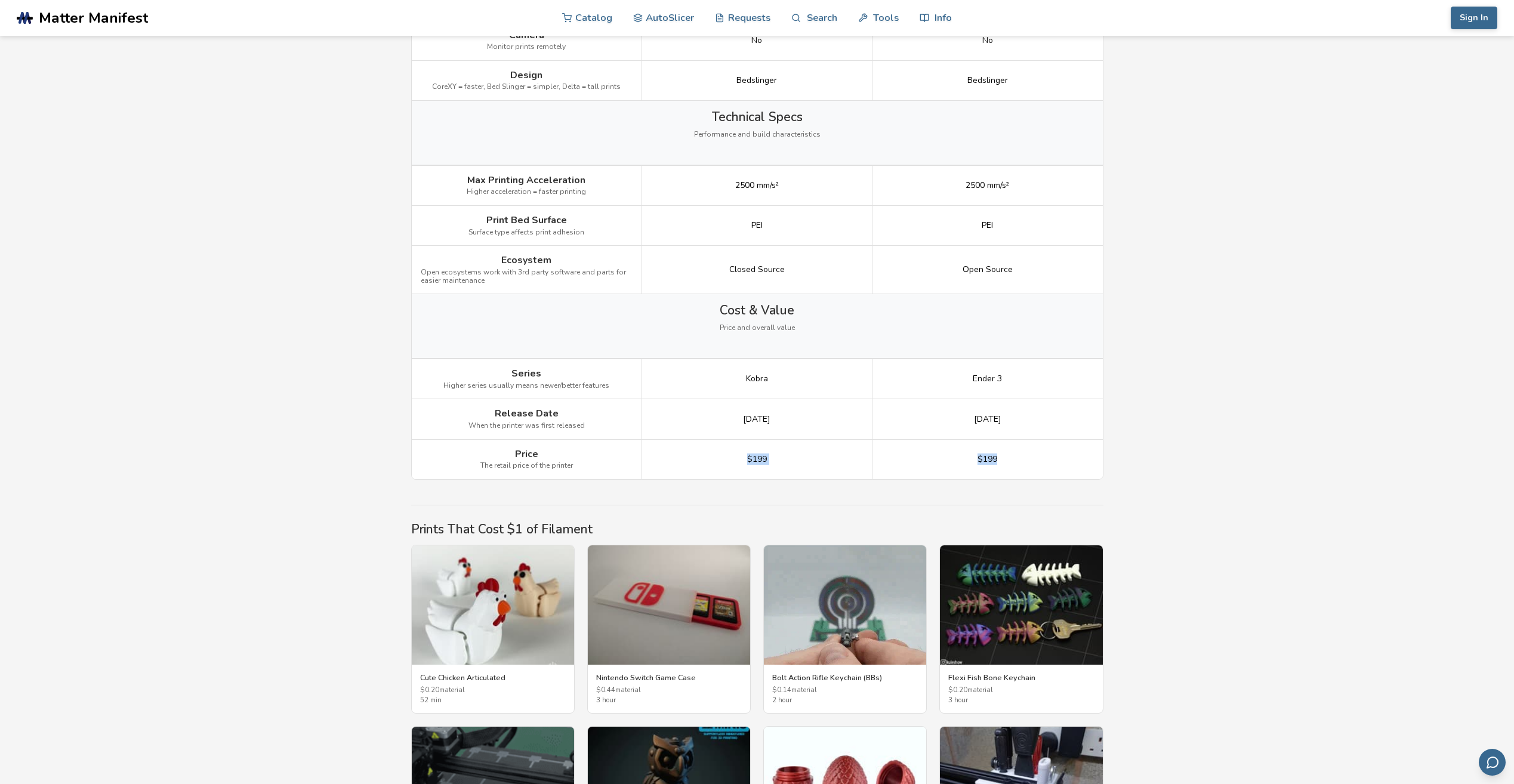
click at [0, 0] on div "Price The retail price of the printer $199 $199" at bounding box center [0, 0] width 0 height 0
click at [876, 473] on div "$199" at bounding box center [987, 459] width 230 height 39
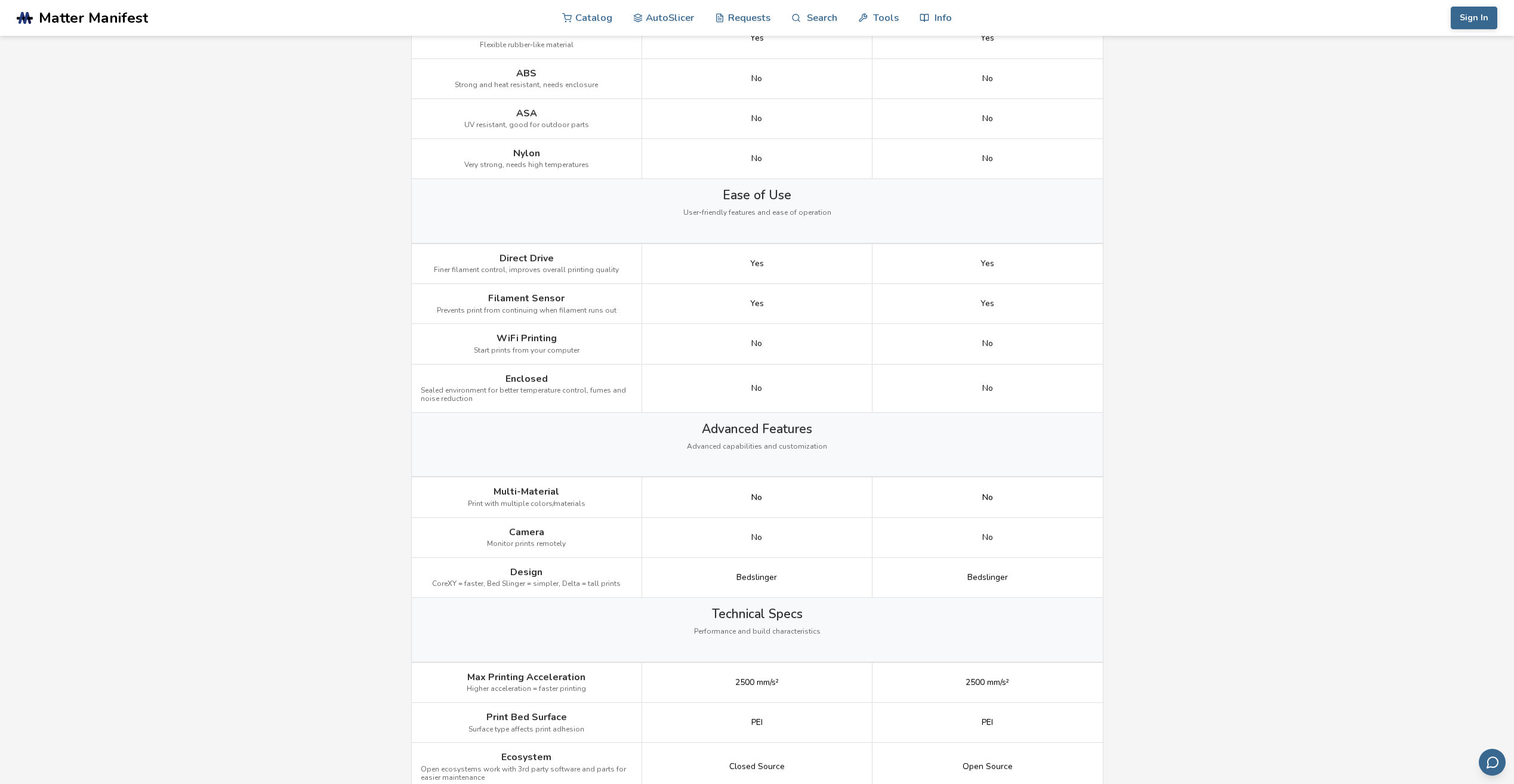
scroll to position [821, 0]
